Goal: Information Seeking & Learning: Learn about a topic

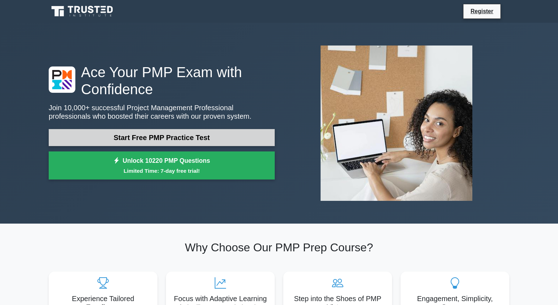
click at [167, 138] on link "Start Free PMP Practice Test" at bounding box center [162, 137] width 226 height 17
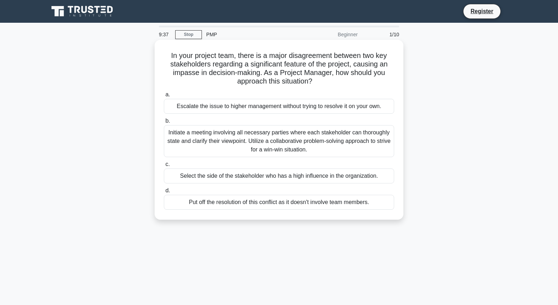
click at [311, 141] on div "Initiate a meeting involving all necessary parties where each stakeholder can t…" at bounding box center [279, 141] width 230 height 32
click at [164, 123] on input "b. Initiate a meeting involving all necessary parties where each stakeholder ca…" at bounding box center [164, 121] width 0 height 5
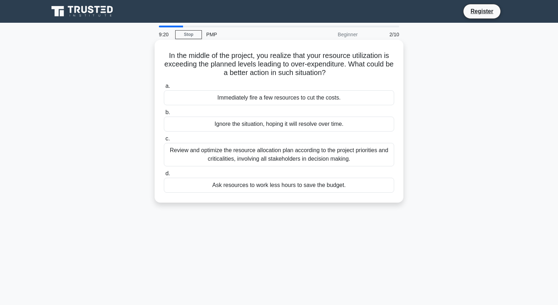
click at [368, 159] on div "Review and optimize the resource allocation plan according to the project prior…" at bounding box center [279, 154] width 230 height 23
click at [164, 141] on input "c. Review and optimize the resource allocation plan according to the project pr…" at bounding box center [164, 138] width 0 height 5
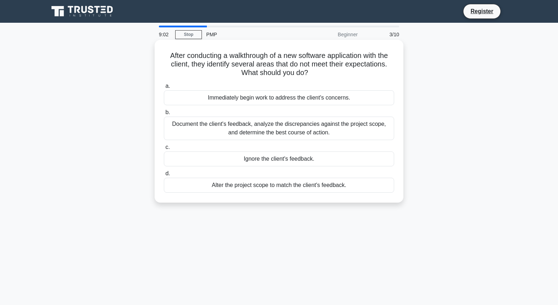
click at [365, 128] on div "Document the client's feedback, analyze the discrepancies against the project s…" at bounding box center [279, 128] width 230 height 23
click at [164, 115] on input "b. Document the client's feedback, analyze the discrepancies against the projec…" at bounding box center [164, 112] width 0 height 5
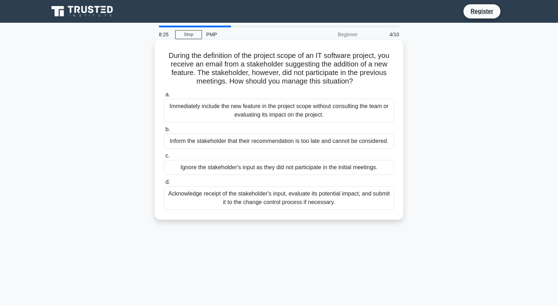
click at [311, 203] on div "Acknowledge receipt of the stakeholder's input, evaluate its potential impact, …" at bounding box center [279, 197] width 230 height 23
click at [164, 184] on input "d. Acknowledge receipt of the stakeholder's input, evaluate its potential impac…" at bounding box center [164, 182] width 0 height 5
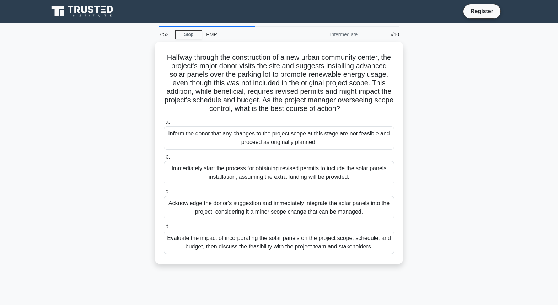
click at [296, 252] on div "Evaluate the impact of incorporating the solar panels on the project scope, sch…" at bounding box center [279, 242] width 230 height 23
click at [164, 229] on input "d. Evaluate the impact of incorporating the solar panels on the project scope, …" at bounding box center [164, 226] width 0 height 5
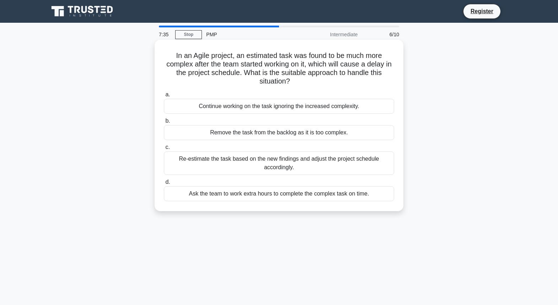
click at [332, 167] on div "Re-estimate the task based on the new findings and adjust the project schedule …" at bounding box center [279, 162] width 230 height 23
click at [164, 150] on input "c. Re-estimate the task based on the new findings and adjust the project schedu…" at bounding box center [164, 147] width 0 height 5
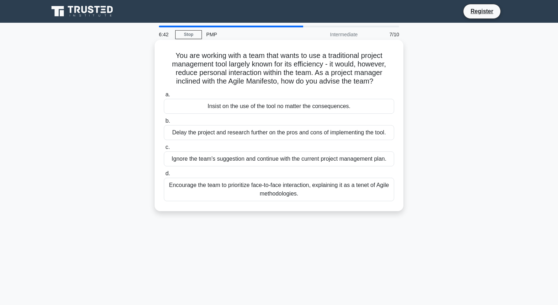
click at [326, 187] on div "Encourage the team to prioritize face-to-face interaction, explaining it as a t…" at bounding box center [279, 189] width 230 height 23
click at [164, 176] on input "d. Encourage the team to prioritize face-to-face interaction, explaining it as …" at bounding box center [164, 173] width 0 height 5
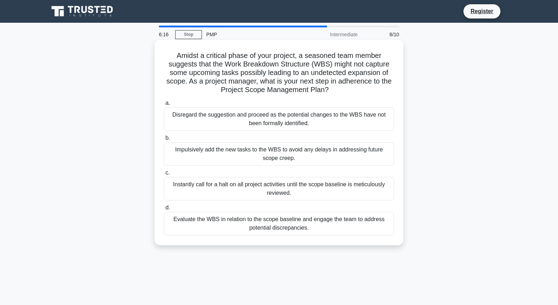
click at [328, 231] on div "Evaluate the WBS in relation to the scope baseline and engage the team to addre…" at bounding box center [279, 223] width 230 height 23
click at [164, 210] on input "d. Evaluate the WBS in relation to the scope baseline and engage the team to ad…" at bounding box center [164, 207] width 0 height 5
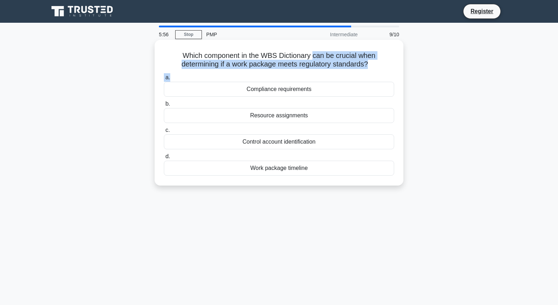
drag, startPoint x: 314, startPoint y: 56, endPoint x: 364, endPoint y: 72, distance: 52.4
click at [364, 72] on div "Which component in the WBS Dictionary can be crucial when determining if a work…" at bounding box center [278, 113] width 243 height 140
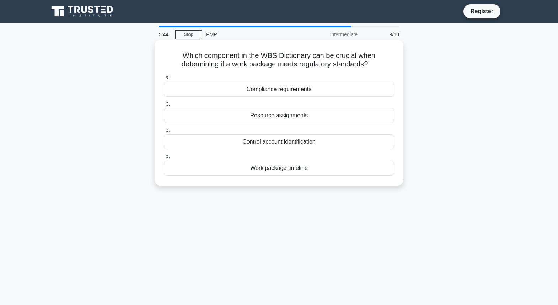
click at [313, 89] on div "Compliance requirements" at bounding box center [279, 89] width 230 height 15
click at [164, 80] on input "a. Compliance requirements" at bounding box center [164, 77] width 0 height 5
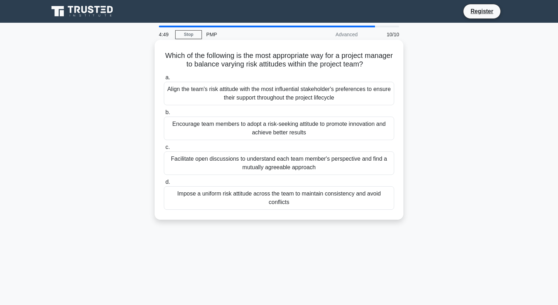
click at [324, 134] on div "Encourage team members to adopt a risk-seeking attitude to promote innovation a…" at bounding box center [279, 128] width 230 height 23
click at [164, 115] on input "b. Encourage team members to adopt a risk-seeking attitude to promote innovatio…" at bounding box center [164, 112] width 0 height 5
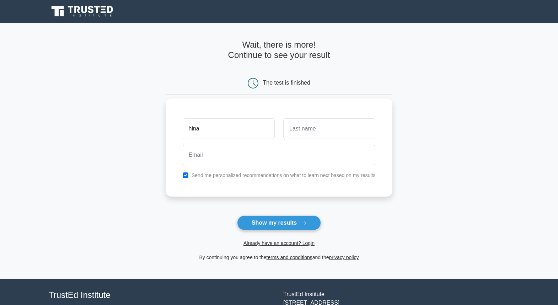
type input "hina"
click at [343, 130] on input "text" at bounding box center [329, 128] width 92 height 21
type input "sohail"
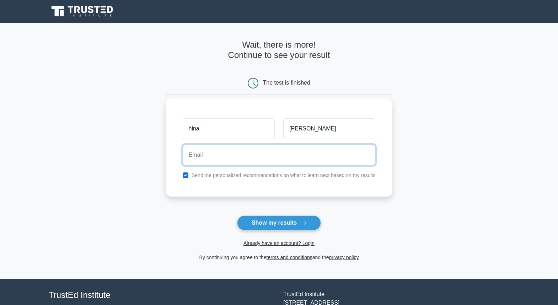
click at [315, 149] on input "email" at bounding box center [279, 155] width 193 height 21
type input "architect.hina@gmail.com"
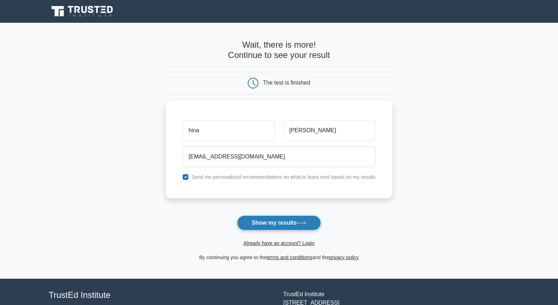
click at [286, 224] on button "Show my results" at bounding box center [279, 222] width 84 height 15
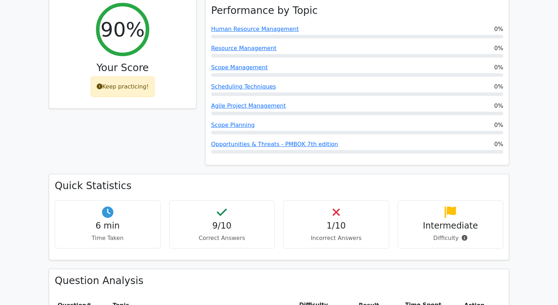
scroll to position [355, 0]
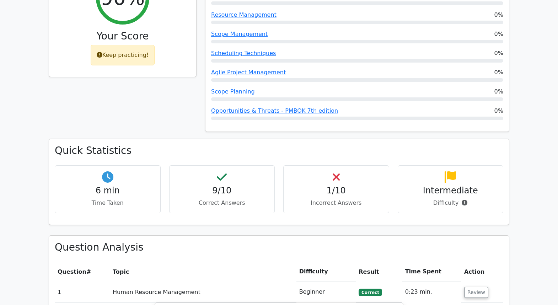
click at [323, 186] on h4 "1/10" at bounding box center [336, 191] width 94 height 10
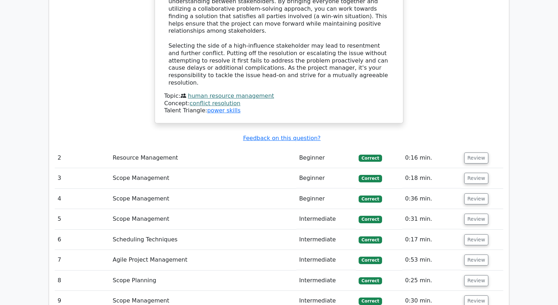
scroll to position [888, 0]
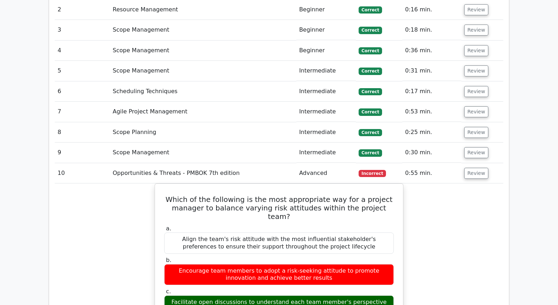
scroll to position [1031, 0]
